Goal: Navigation & Orientation: Find specific page/section

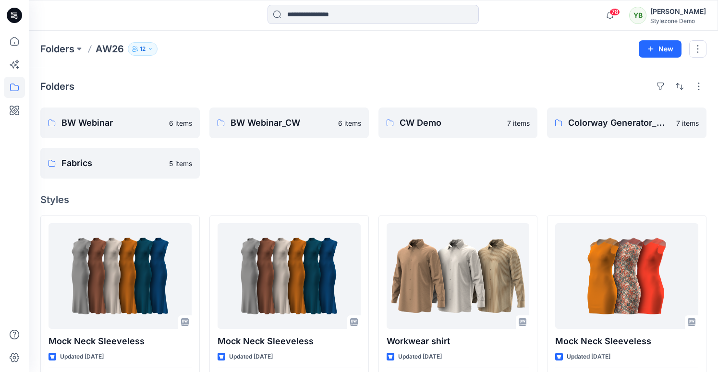
click at [139, 50] on button "12" at bounding box center [143, 48] width 30 height 13
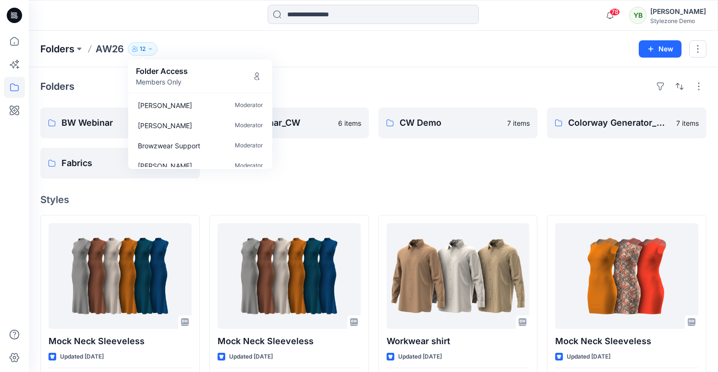
click at [59, 47] on p "Folders" at bounding box center [57, 48] width 34 height 13
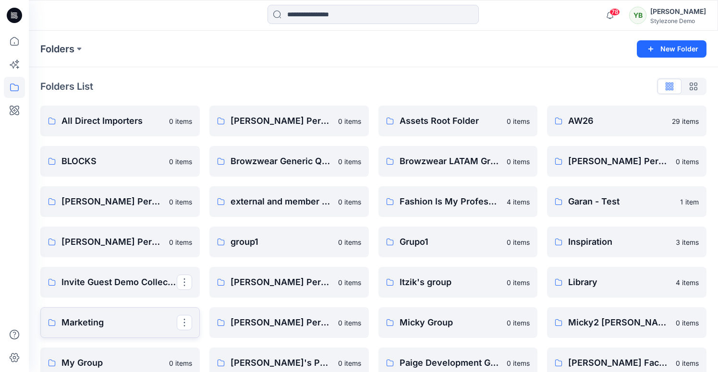
click at [127, 331] on link "Marketing" at bounding box center [119, 322] width 159 height 31
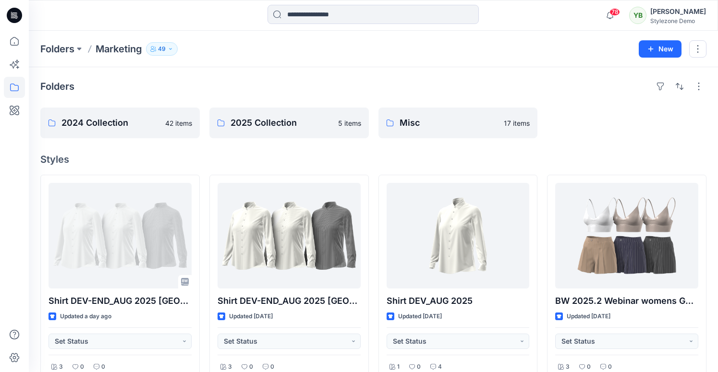
click at [166, 51] on p "49" at bounding box center [162, 49] width 8 height 11
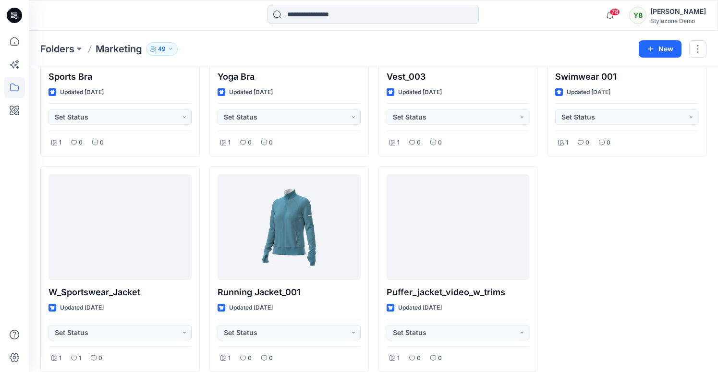
scroll to position [451, 0]
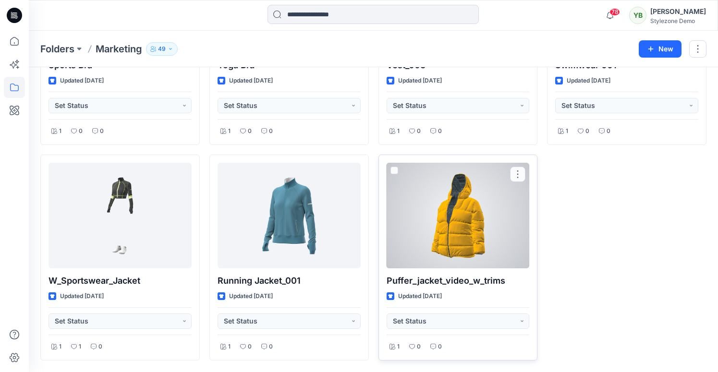
click at [448, 226] on div at bounding box center [458, 216] width 143 height 106
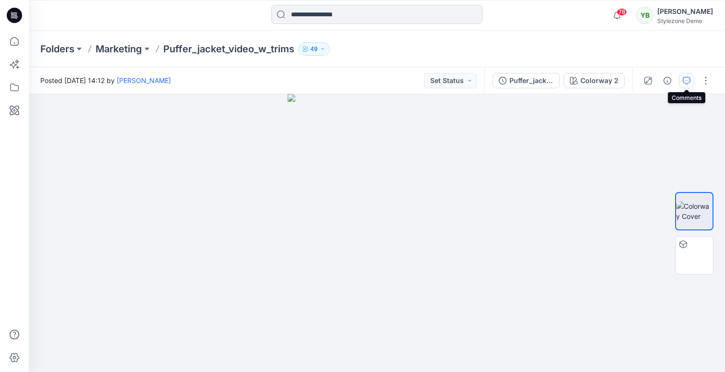
click at [684, 80] on icon "button" at bounding box center [687, 81] width 8 height 8
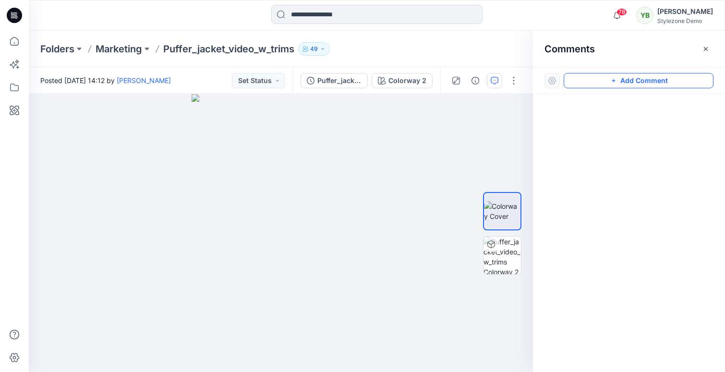
click at [601, 82] on button "Add Comment" at bounding box center [639, 80] width 150 height 15
click at [431, 155] on div "1" at bounding box center [281, 233] width 504 height 278
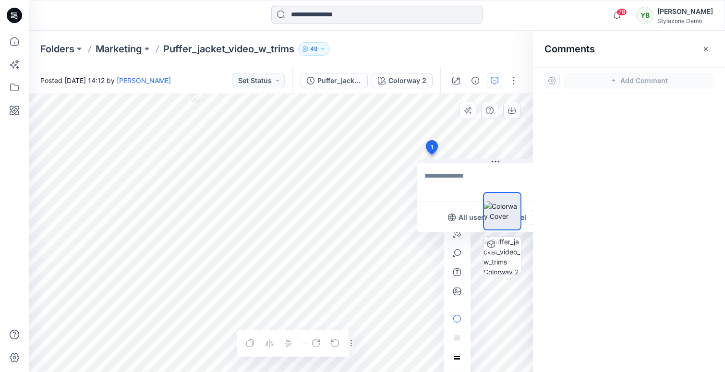
click at [350, 181] on div "1 All users Cancel Post Layer 1" at bounding box center [281, 233] width 504 height 278
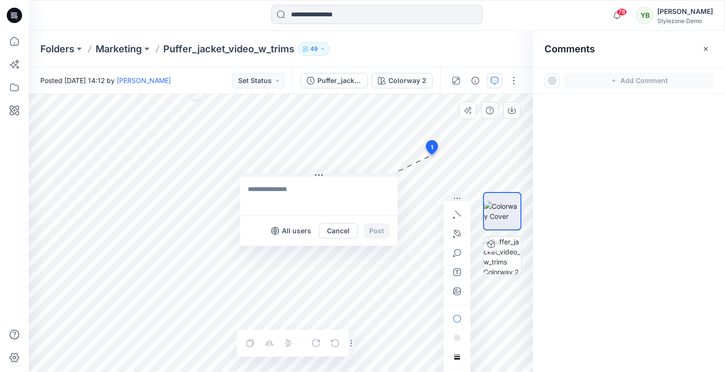
drag, startPoint x: 438, startPoint y: 209, endPoint x: 261, endPoint y: 222, distance: 177.2
click at [261, 222] on div "All users Cancel Post" at bounding box center [319, 230] width 158 height 31
click at [287, 232] on p "All users" at bounding box center [296, 231] width 29 height 12
click at [287, 232] on p "Members only" at bounding box center [288, 231] width 48 height 12
click at [314, 44] on p "49" at bounding box center [314, 49] width 8 height 11
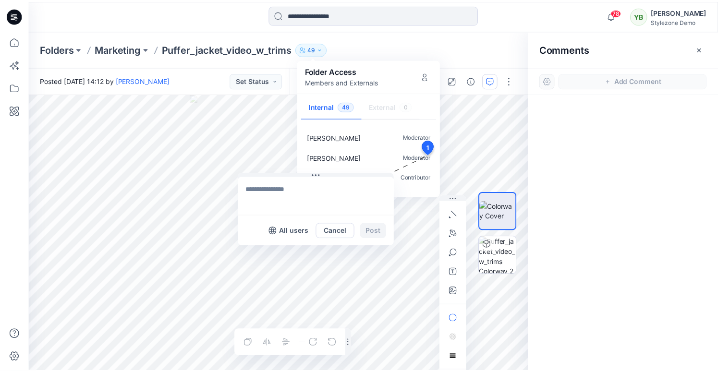
scroll to position [916, 0]
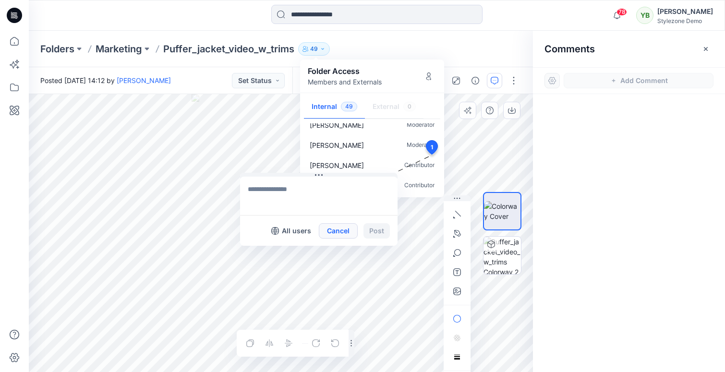
click at [322, 231] on button "Cancel" at bounding box center [338, 230] width 39 height 15
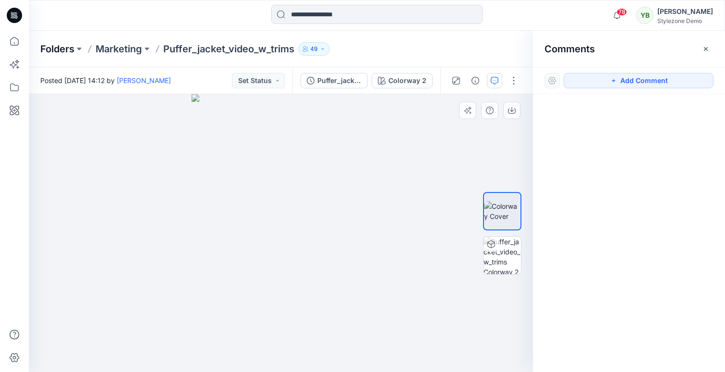
click at [57, 49] on p "Folders" at bounding box center [57, 48] width 34 height 13
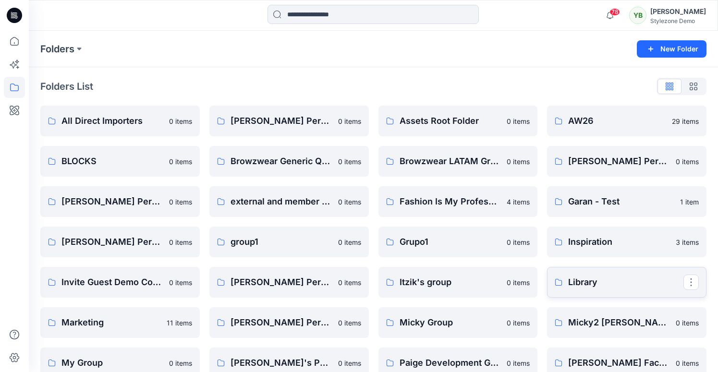
click at [578, 283] on p "Library" at bounding box center [625, 282] width 115 height 13
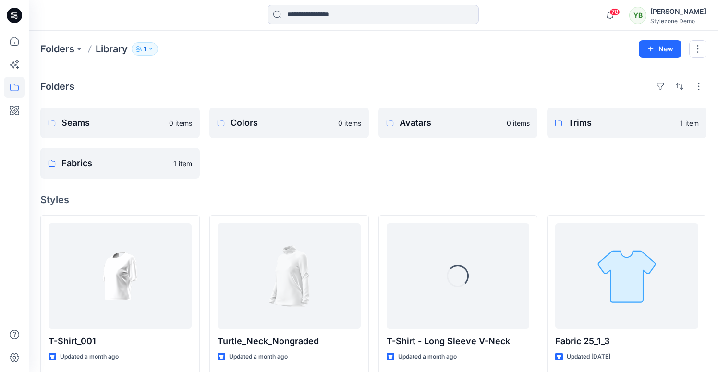
click at [146, 47] on p "1" at bounding box center [145, 49] width 2 height 11
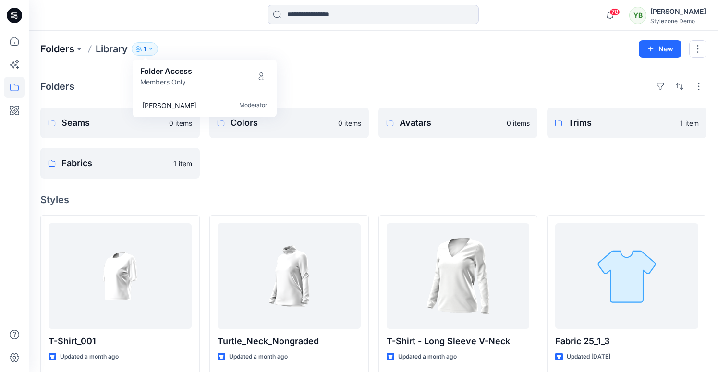
click at [68, 52] on p "Folders" at bounding box center [57, 48] width 34 height 13
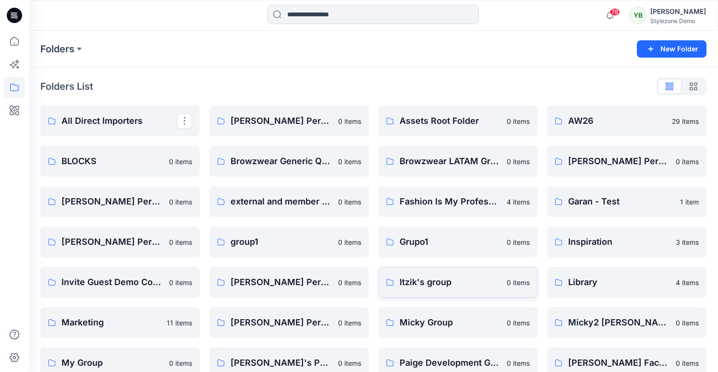
click at [455, 292] on link "Itzik's group 0 items" at bounding box center [457, 282] width 159 height 31
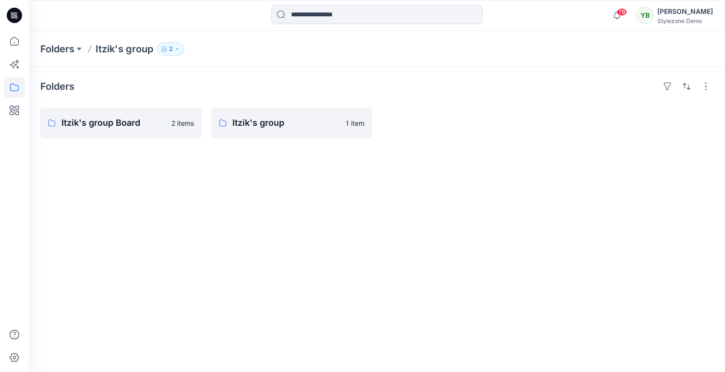
click at [163, 45] on button "2" at bounding box center [170, 48] width 27 height 13
click at [60, 52] on p "Folders" at bounding box center [57, 48] width 34 height 13
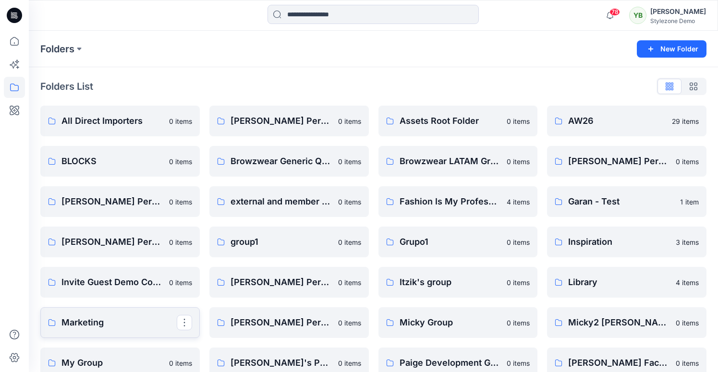
click at [110, 329] on link "Marketing" at bounding box center [119, 322] width 159 height 31
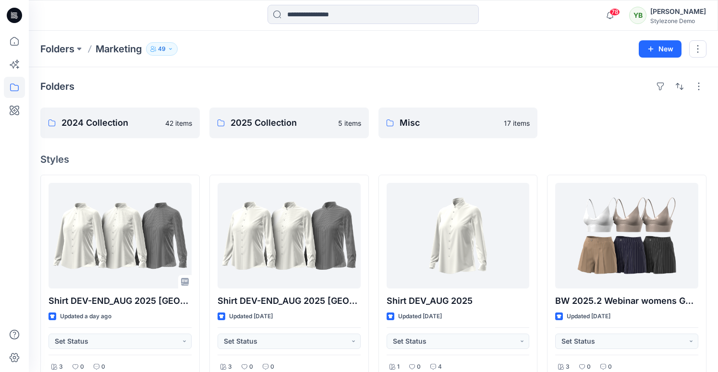
click at [168, 48] on button "49" at bounding box center [162, 48] width 32 height 13
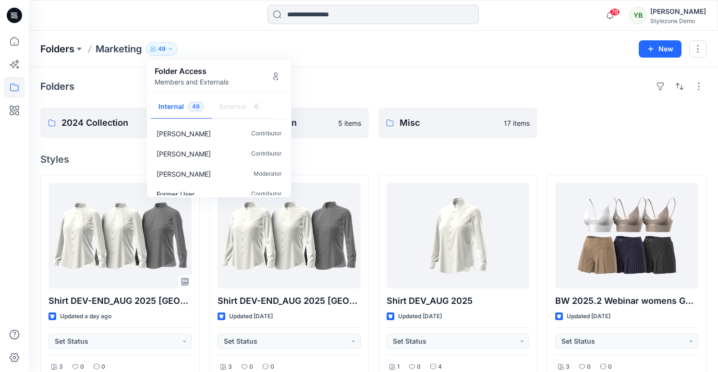
click at [66, 50] on p "Folders" at bounding box center [57, 48] width 34 height 13
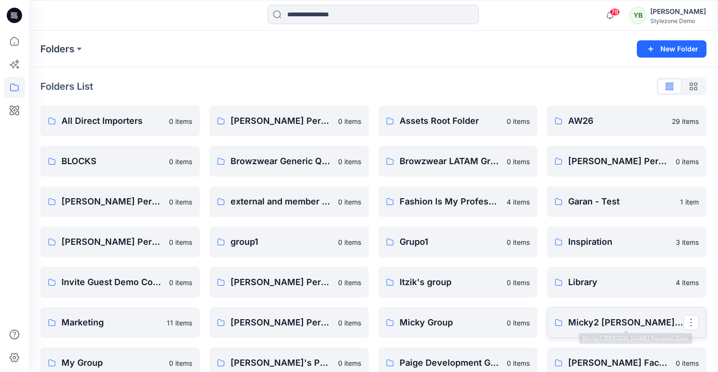
click at [613, 328] on p "Micky2 [PERSON_NAME] Personal Zone" at bounding box center [625, 322] width 115 height 13
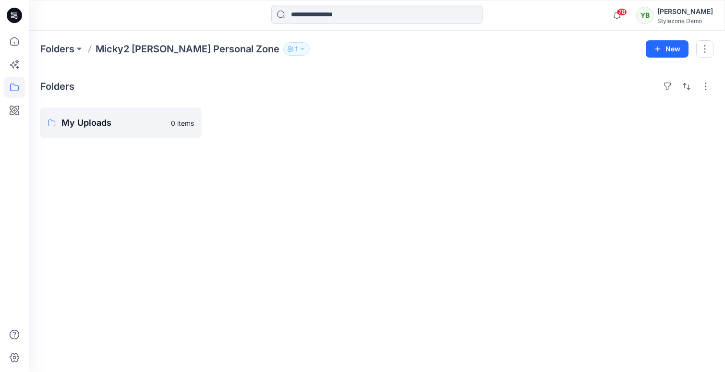
click at [283, 53] on button "1" at bounding box center [296, 48] width 26 height 13
click at [60, 49] on p "Folders" at bounding box center [57, 48] width 34 height 13
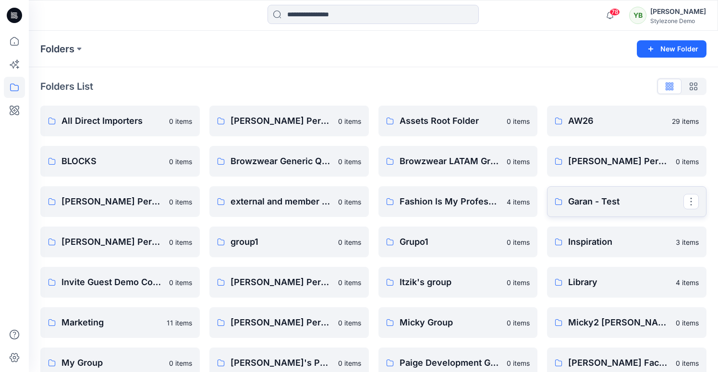
click at [585, 210] on link "Garan - Test" at bounding box center [626, 201] width 159 height 31
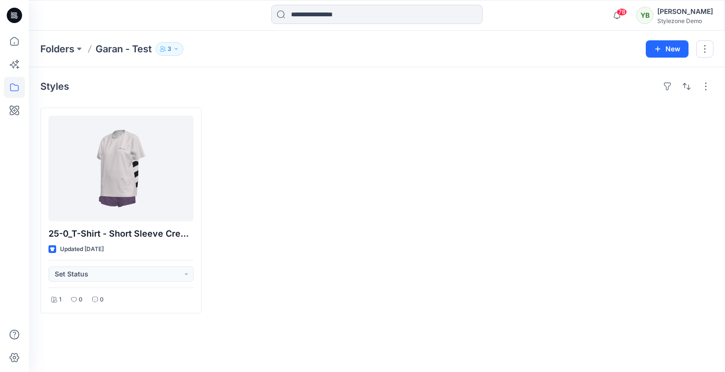
click at [158, 53] on div "Folders Garan - Test 3" at bounding box center [339, 48] width 598 height 13
click at [163, 50] on icon "button" at bounding box center [163, 49] width 6 height 6
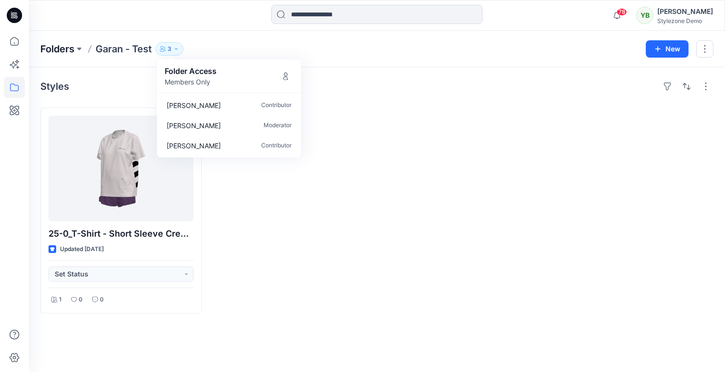
click at [61, 51] on p "Folders" at bounding box center [57, 48] width 34 height 13
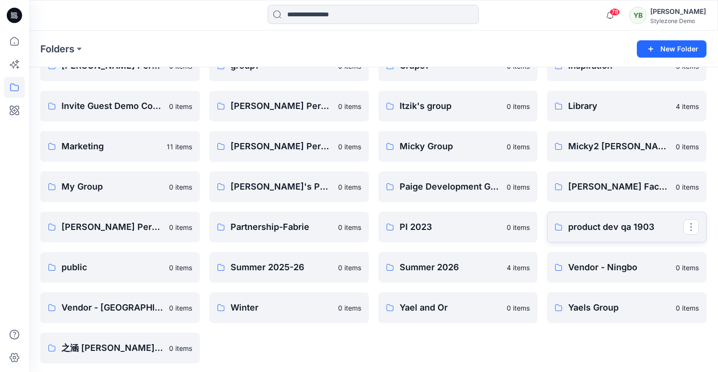
scroll to position [179, 0]
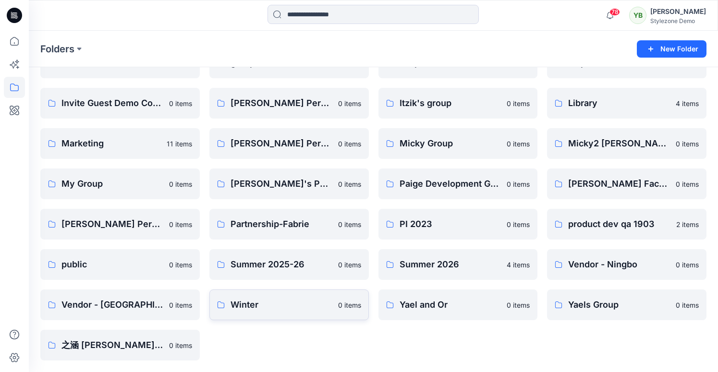
click at [259, 303] on p "Winter" at bounding box center [282, 304] width 102 height 13
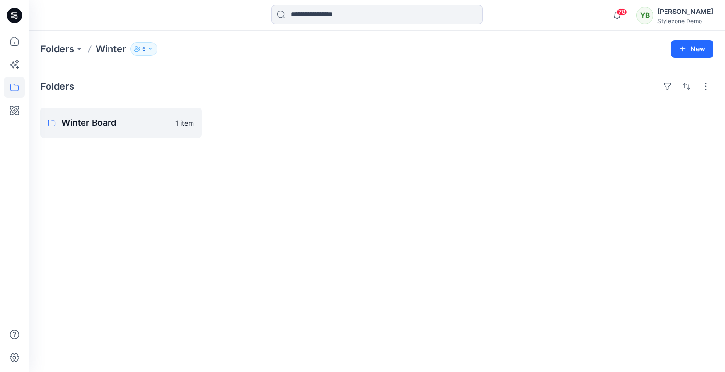
click at [147, 51] on button "5" at bounding box center [143, 48] width 27 height 13
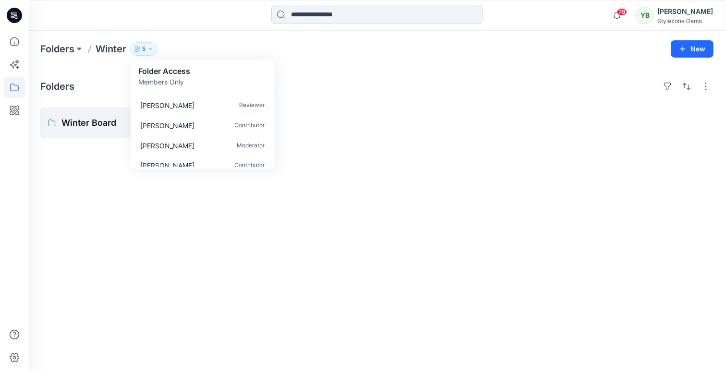
drag, startPoint x: 94, startPoint y: 88, endPoint x: 97, endPoint y: 103, distance: 15.4
click at [96, 90] on div "Folders" at bounding box center [376, 86] width 673 height 15
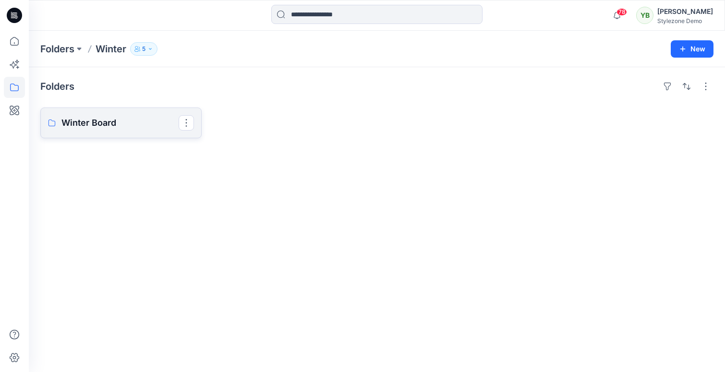
click at [95, 112] on link "Winter Board" at bounding box center [120, 123] width 161 height 31
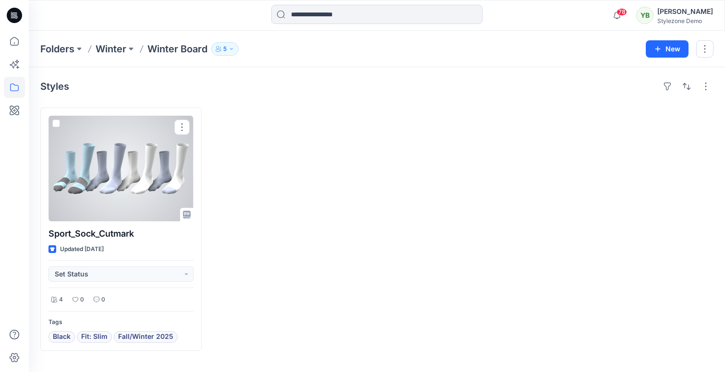
click at [128, 177] on div at bounding box center [121, 169] width 145 height 106
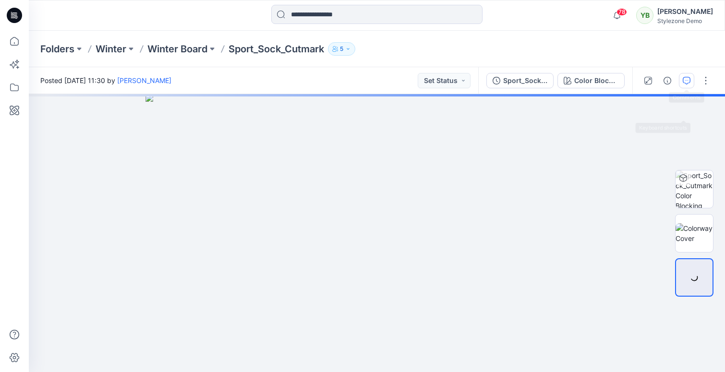
click at [688, 79] on icon "button" at bounding box center [687, 81] width 8 height 8
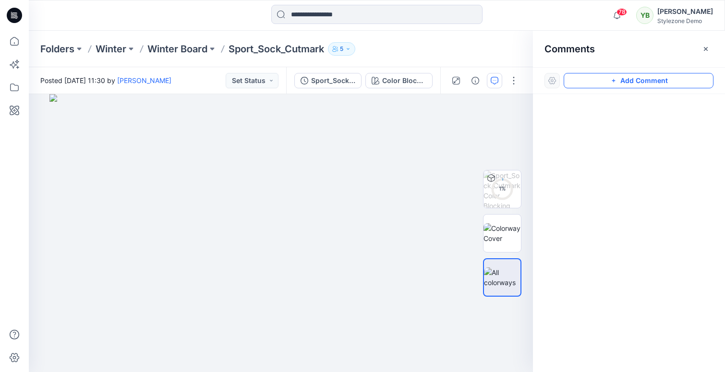
click at [598, 85] on button "Add Comment" at bounding box center [639, 80] width 150 height 15
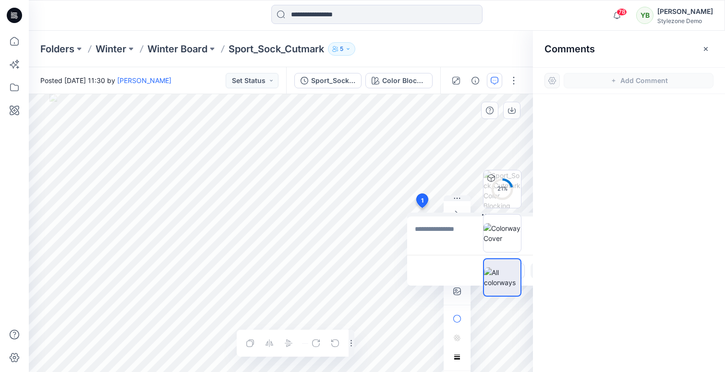
click at [422, 208] on div "1 Cancel Post Layer 1" at bounding box center [281, 233] width 504 height 278
click at [321, 227] on div "67 % Color Blocking Loading... Material Properties Loading... 1 Cancel Post Lay…" at bounding box center [281, 233] width 504 height 278
click at [341, 229] on div "Color Blocking Loading... Material Properties Loading... 1 Cancel Post Layer 1" at bounding box center [281, 233] width 504 height 278
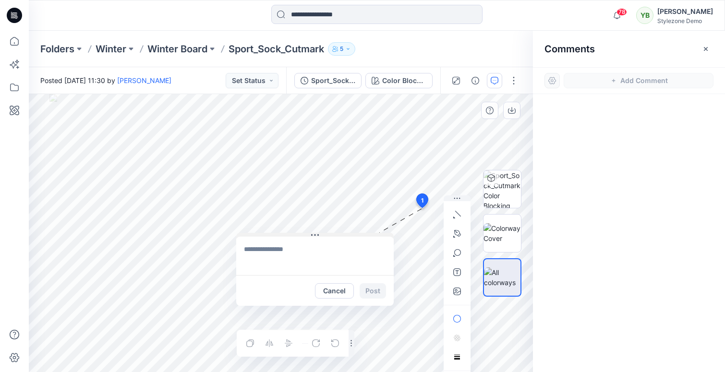
drag, startPoint x: 468, startPoint y: 215, endPoint x: 297, endPoint y: 235, distance: 172.1
click at [297, 235] on button at bounding box center [315, 236] width 158 height 6
click at [302, 254] on textarea at bounding box center [315, 256] width 158 height 38
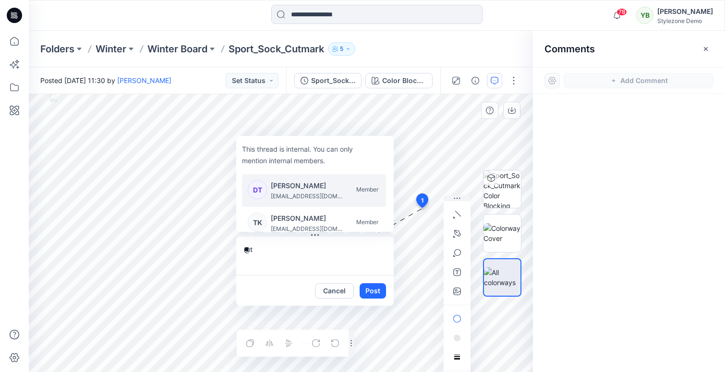
type textarea "***"
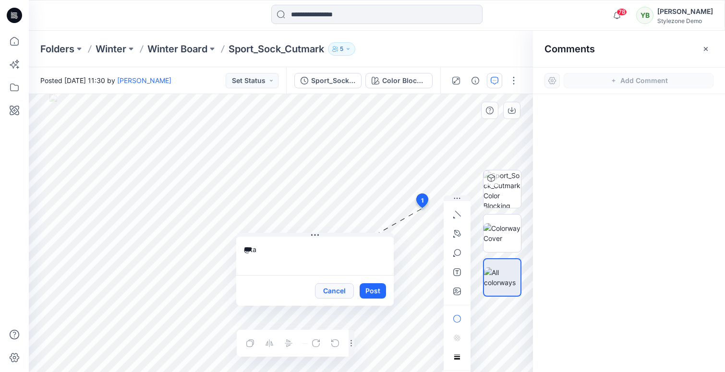
click at [326, 286] on button "Cancel" at bounding box center [334, 290] width 39 height 15
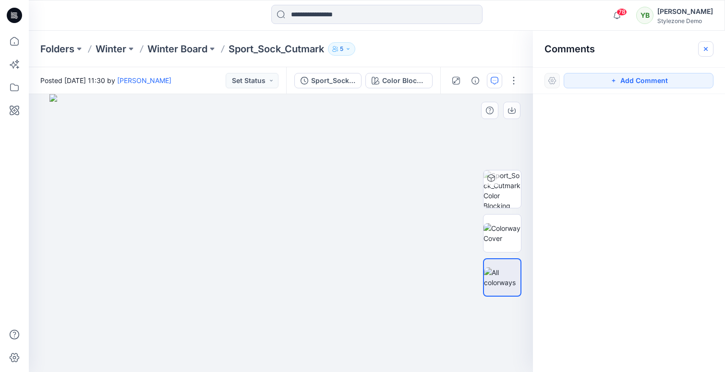
click at [704, 48] on icon "button" at bounding box center [706, 49] width 8 height 8
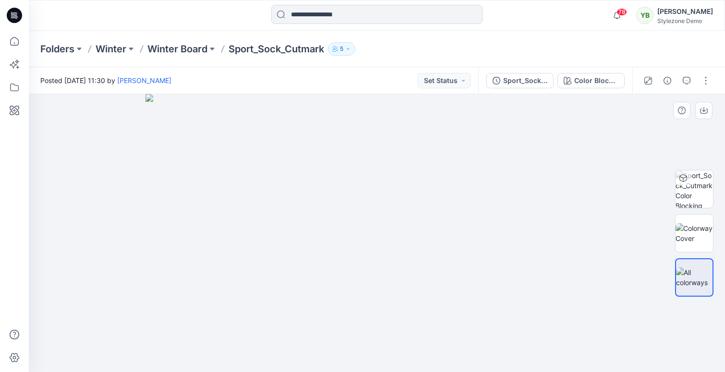
click at [351, 50] on icon "button" at bounding box center [348, 49] width 6 height 6
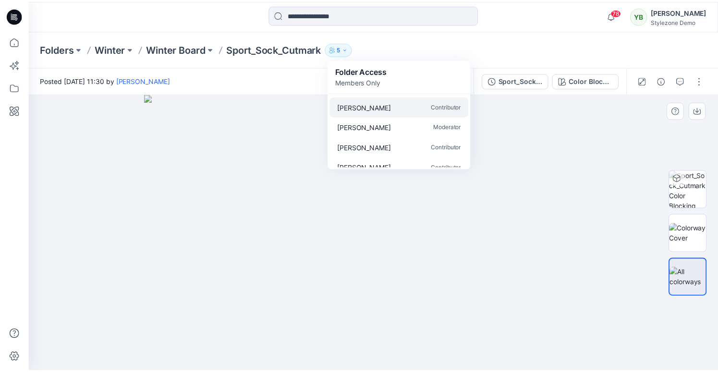
scroll to position [29, 0]
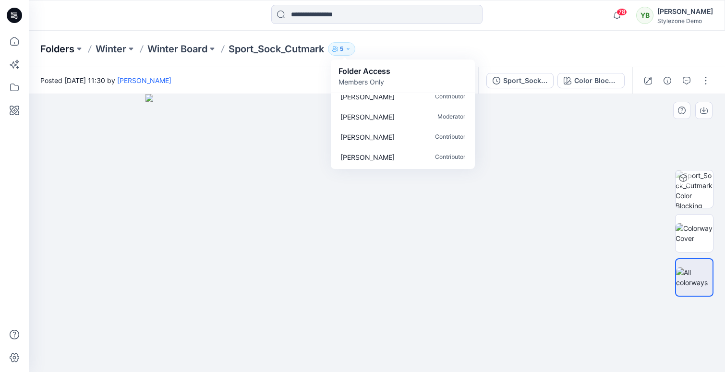
click at [53, 48] on p "Folders" at bounding box center [57, 48] width 34 height 13
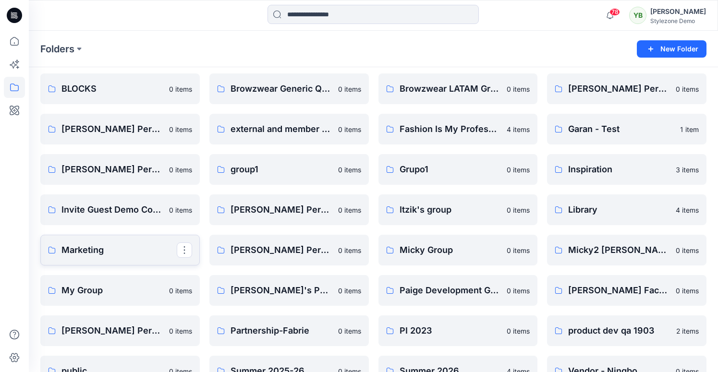
scroll to position [179, 0]
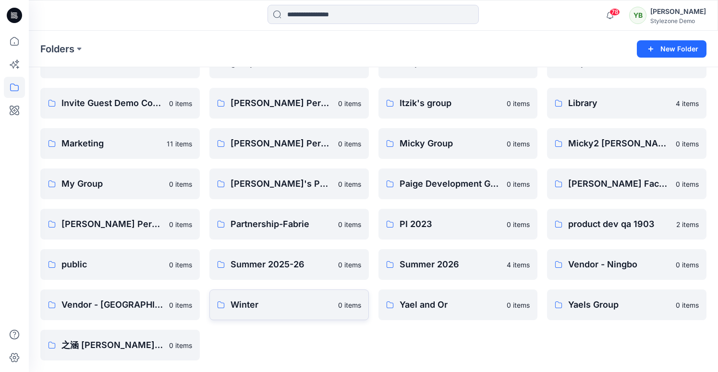
click at [255, 301] on p "Winter" at bounding box center [282, 304] width 102 height 13
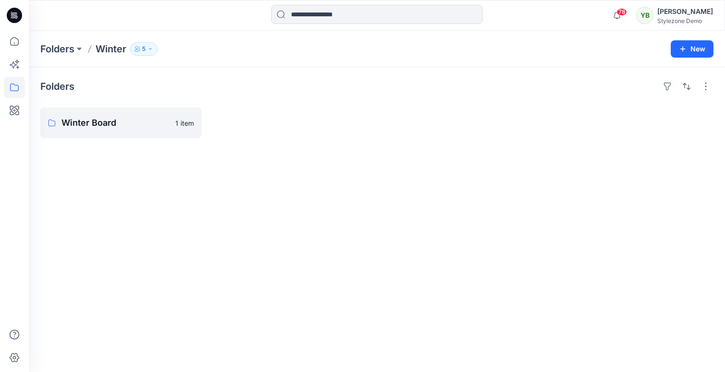
click at [146, 47] on button "5" at bounding box center [143, 48] width 27 height 13
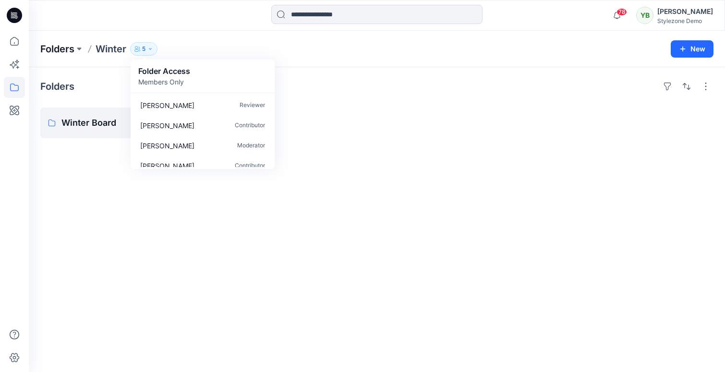
click at [66, 48] on p "Folders" at bounding box center [57, 48] width 34 height 13
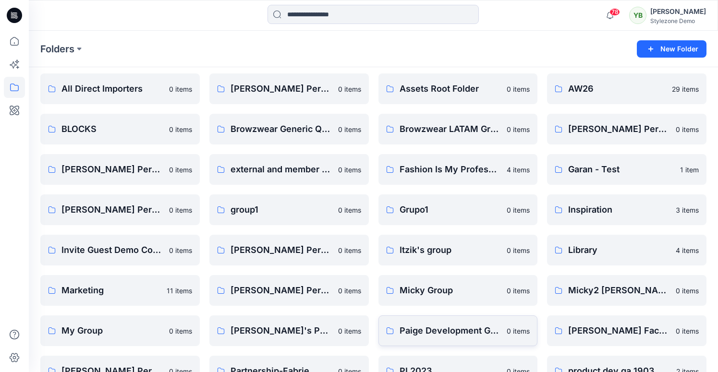
scroll to position [97, 0]
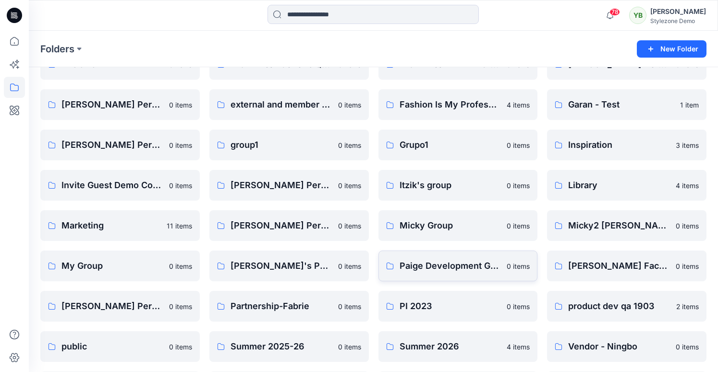
click at [428, 275] on link "Paige Development Group 0 items" at bounding box center [457, 266] width 159 height 31
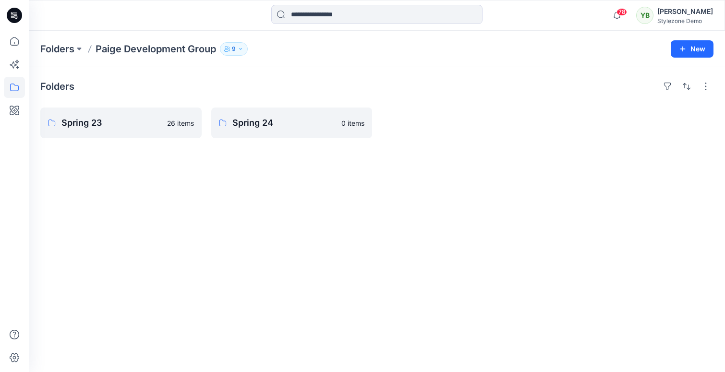
click at [230, 50] on icon "button" at bounding box center [229, 50] width 1 height 2
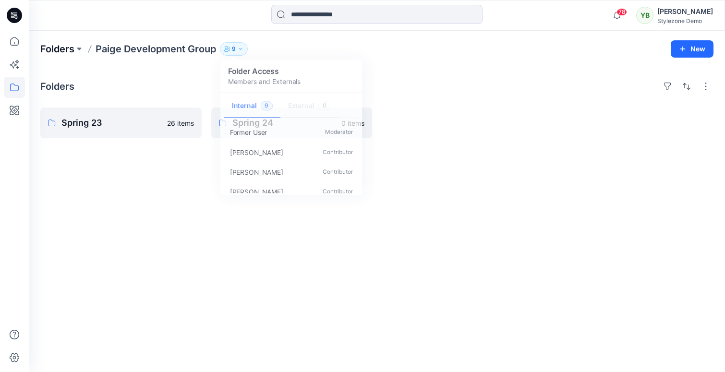
click at [68, 45] on p "Folders" at bounding box center [57, 48] width 34 height 13
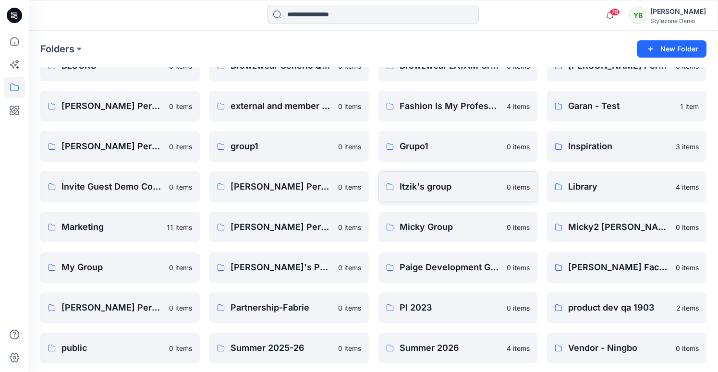
scroll to position [155, 0]
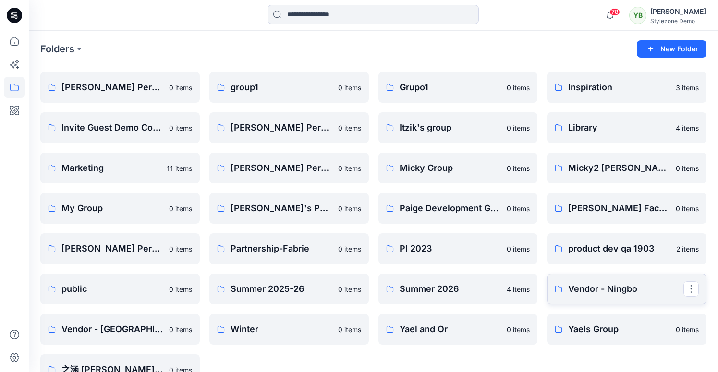
click at [596, 283] on p "Vendor - Ningbo" at bounding box center [625, 288] width 115 height 13
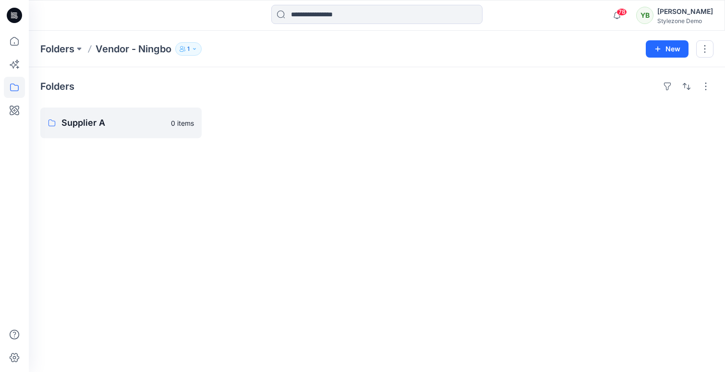
click at [189, 56] on div "Folders Vendor - Ningbo 1 New" at bounding box center [377, 49] width 696 height 36
click at [189, 53] on p "1" at bounding box center [188, 49] width 2 height 11
click at [61, 50] on p "Folders" at bounding box center [57, 48] width 34 height 13
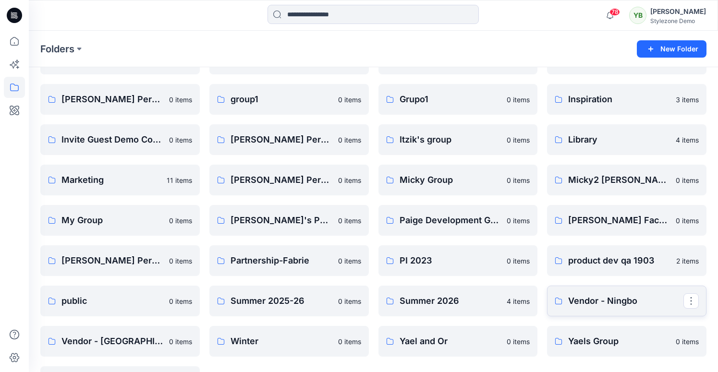
scroll to position [149, 0]
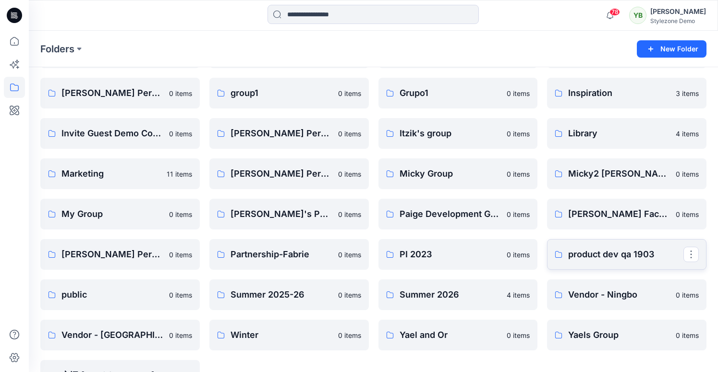
click at [576, 255] on p "product dev qa 1903" at bounding box center [625, 254] width 115 height 13
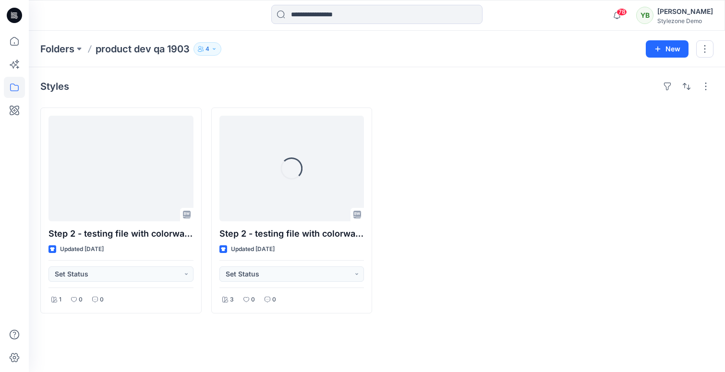
click at [202, 50] on icon "button" at bounding box center [200, 50] width 4 height 3
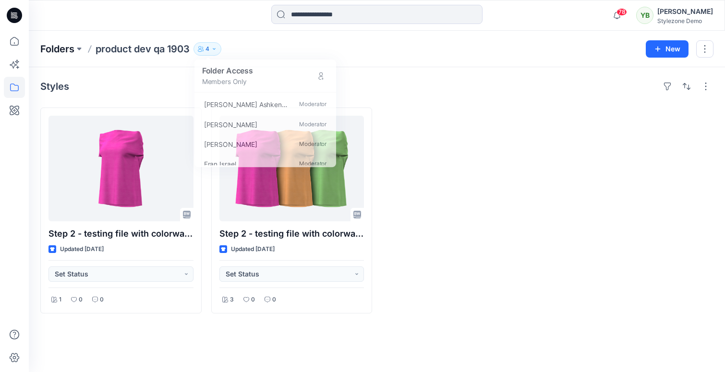
click at [51, 46] on p "Folders" at bounding box center [57, 48] width 34 height 13
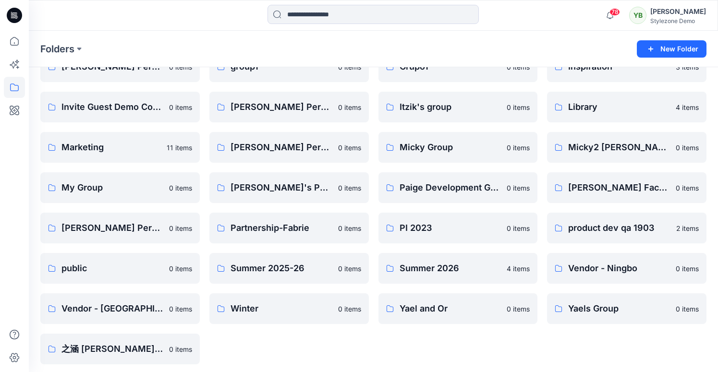
scroll to position [179, 0]
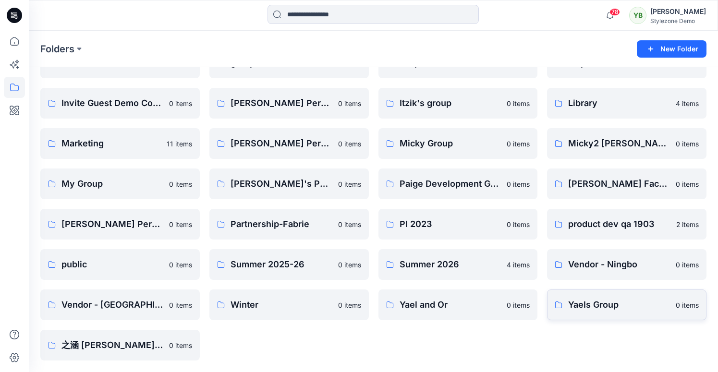
click at [594, 305] on p "Yaels Group" at bounding box center [619, 304] width 102 height 13
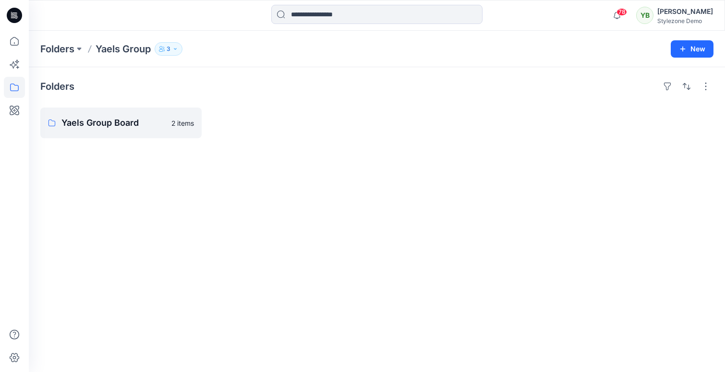
click at [170, 53] on p "3" at bounding box center [169, 49] width 4 height 11
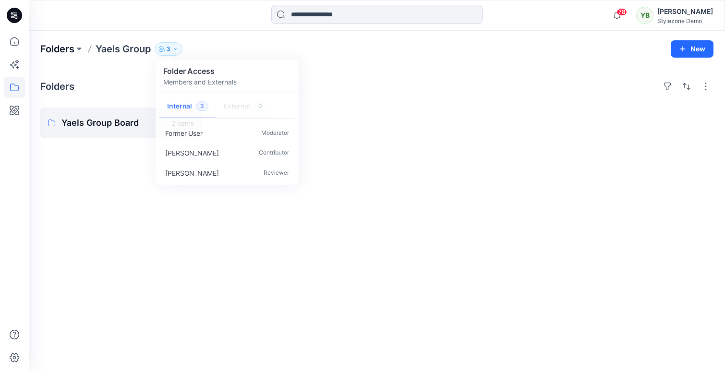
click at [69, 52] on p "Folders" at bounding box center [57, 48] width 34 height 13
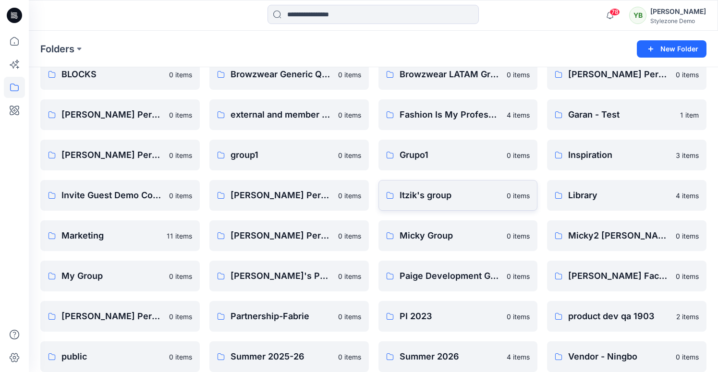
scroll to position [169, 0]
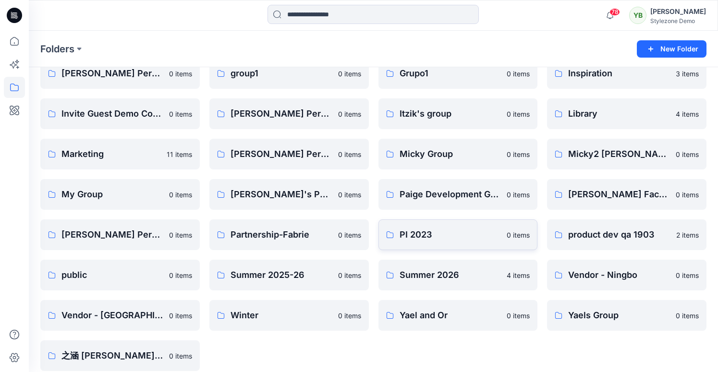
click at [429, 242] on link "PI 2023 0 items" at bounding box center [457, 234] width 159 height 31
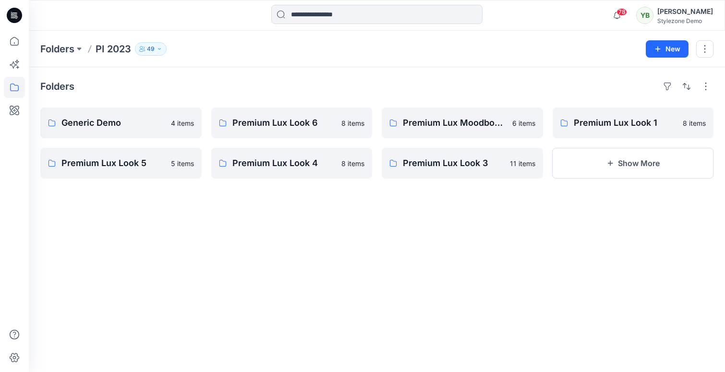
click at [160, 50] on icon "button" at bounding box center [160, 49] width 6 height 6
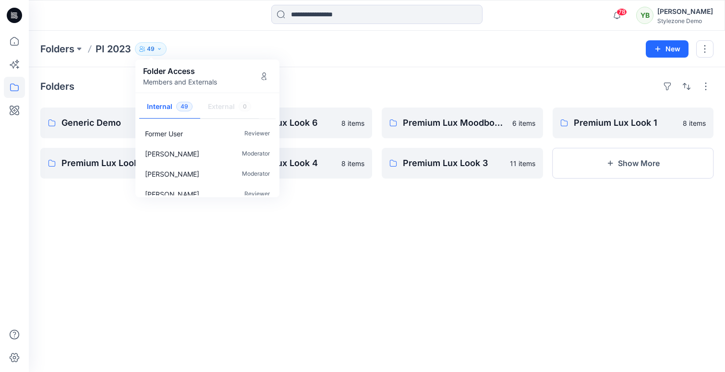
click at [226, 49] on div "Folders PI 2023 49 Folder Access Members and Externals Internal 49 External 0 F…" at bounding box center [339, 48] width 598 height 13
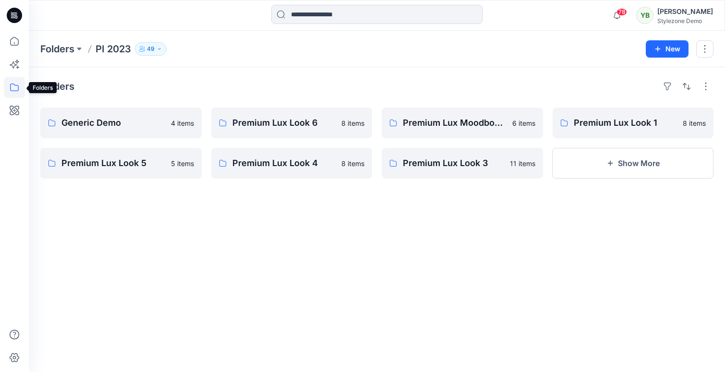
click at [17, 82] on icon at bounding box center [14, 87] width 21 height 21
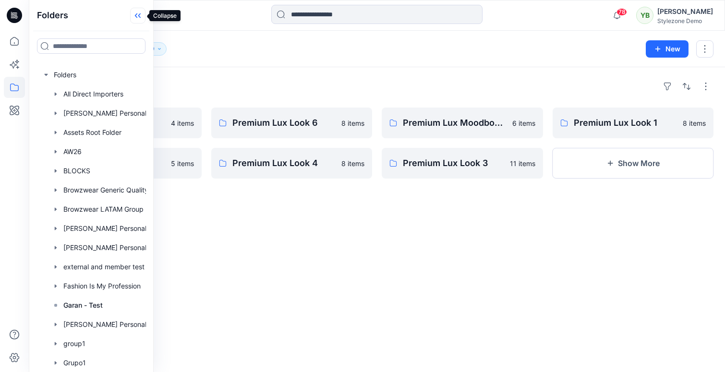
click at [133, 14] on icon at bounding box center [137, 16] width 15 height 16
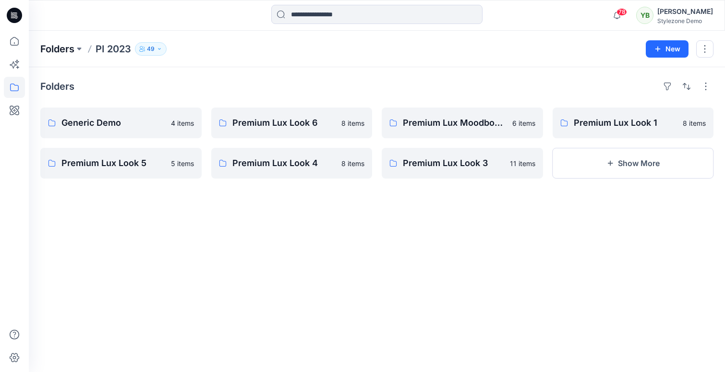
click at [49, 48] on p "Folders" at bounding box center [57, 48] width 34 height 13
